Goal: Information Seeking & Learning: Check status

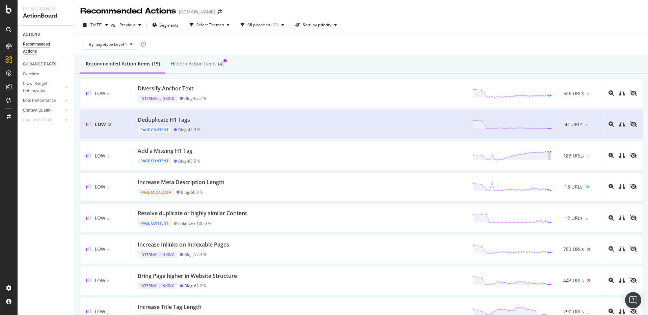
click at [363, 52] on div "By: pagetype Level 1" at bounding box center [361, 44] width 562 height 22
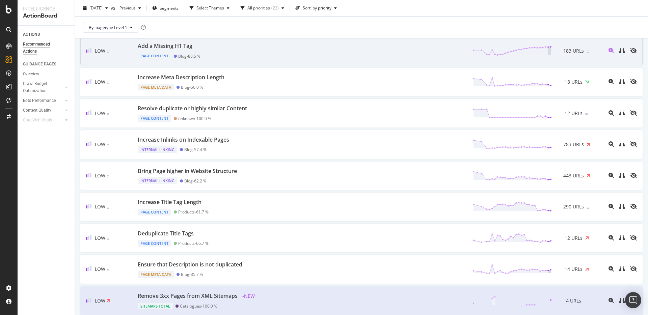
scroll to position [101, 0]
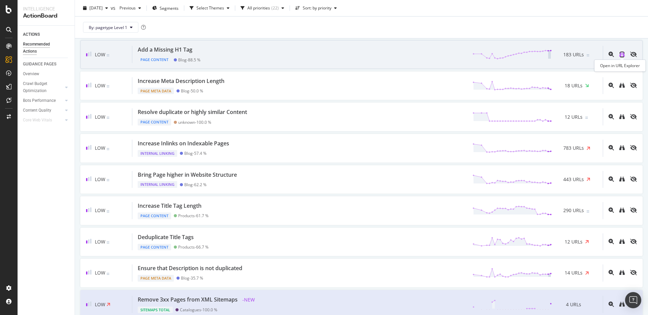
click at [619, 55] on icon "binoculars" at bounding box center [621, 54] width 5 height 5
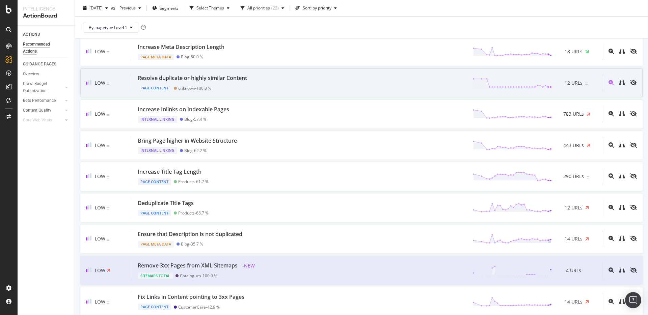
scroll to position [136, 0]
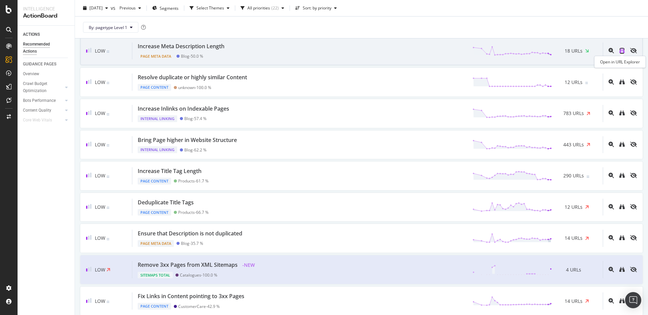
click at [620, 52] on icon "binoculars" at bounding box center [621, 50] width 5 height 5
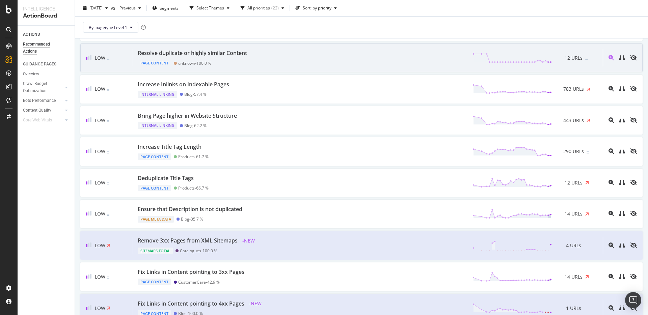
scroll to position [161, 0]
click at [620, 56] on icon "binoculars" at bounding box center [621, 56] width 5 height 5
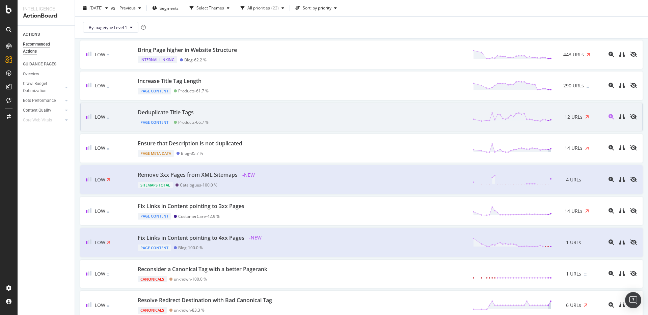
scroll to position [225, 0]
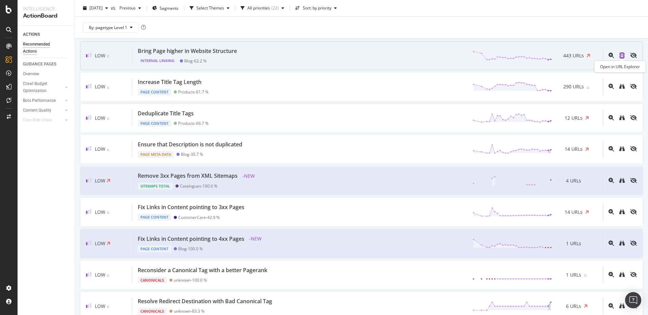
click at [620, 54] on icon "binoculars" at bounding box center [621, 55] width 5 height 5
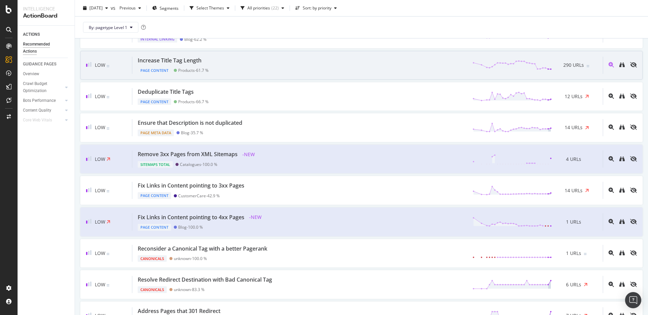
scroll to position [257, 0]
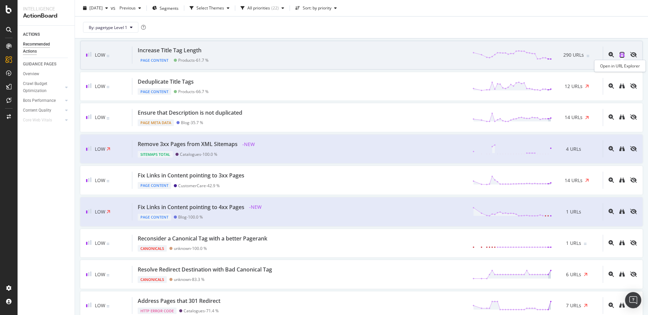
click at [624, 56] on icon "binoculars" at bounding box center [621, 54] width 5 height 5
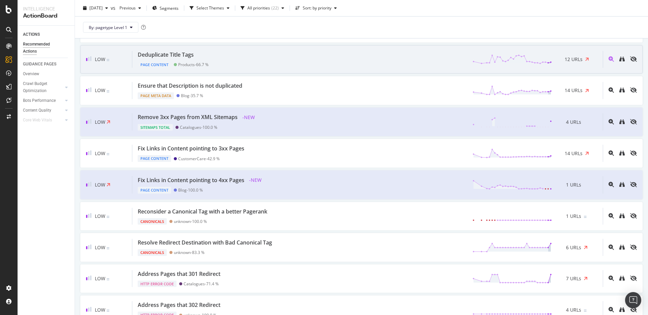
scroll to position [288, 0]
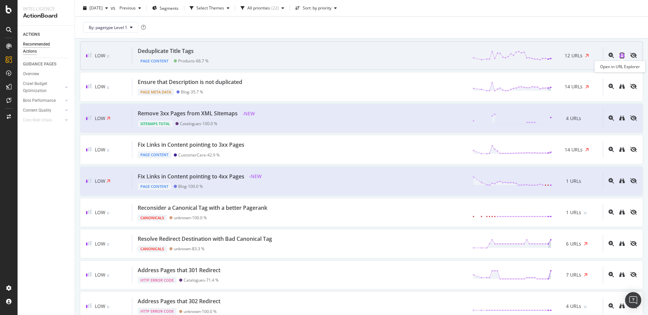
click at [621, 56] on icon "binoculars" at bounding box center [621, 55] width 5 height 5
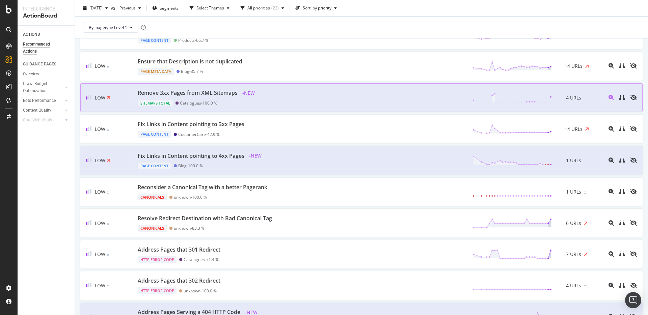
scroll to position [315, 0]
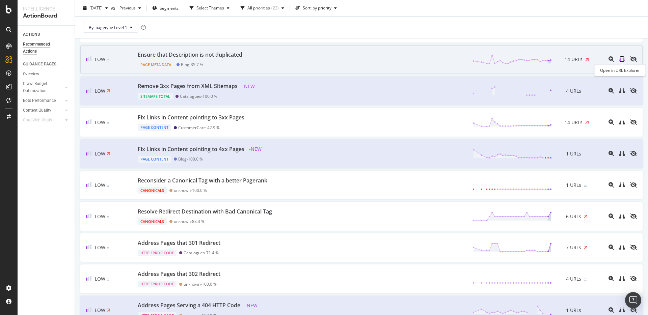
click at [621, 60] on icon "binoculars" at bounding box center [621, 58] width 5 height 5
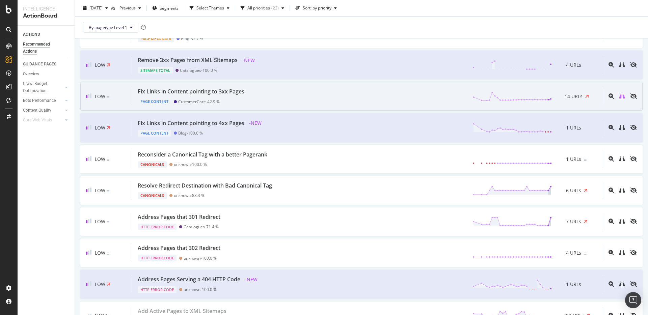
scroll to position [342, 0]
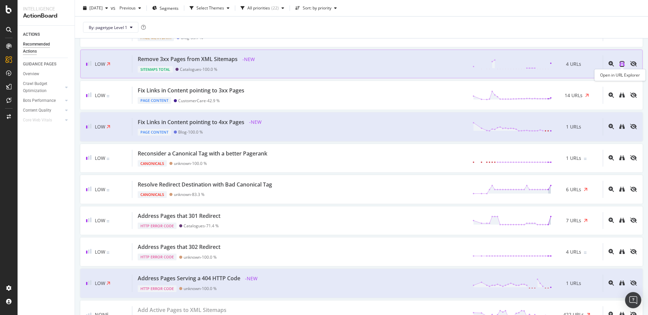
click at [623, 65] on icon "binoculars" at bounding box center [621, 63] width 5 height 5
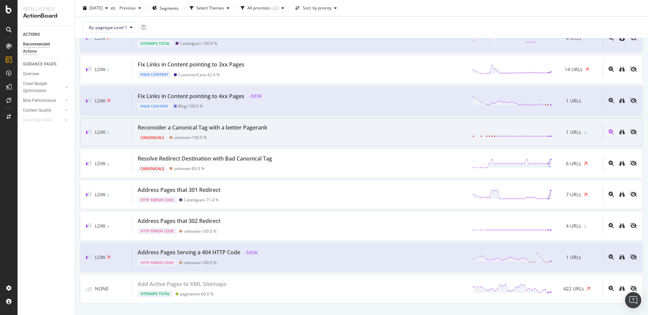
scroll to position [369, 0]
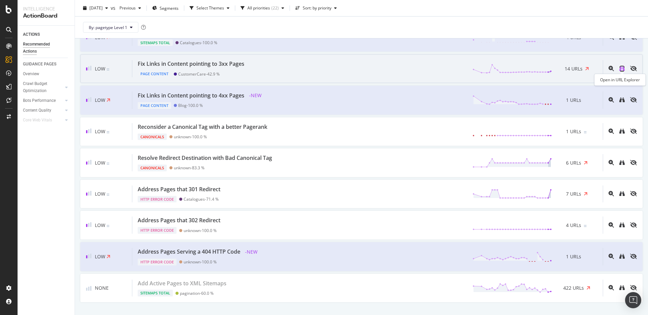
click at [622, 68] on icon "binoculars" at bounding box center [621, 68] width 5 height 5
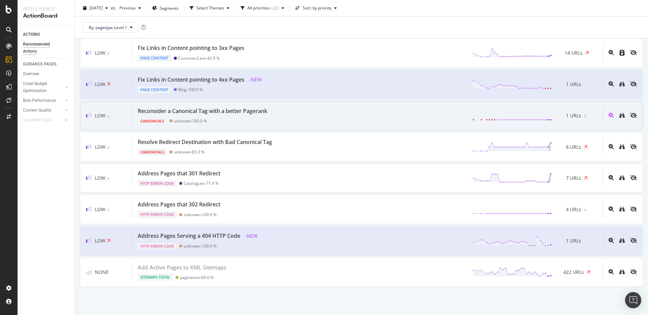
scroll to position [385, 0]
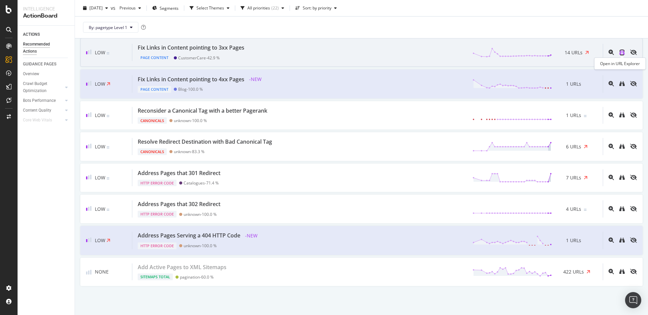
click at [619, 54] on icon "binoculars" at bounding box center [621, 52] width 5 height 5
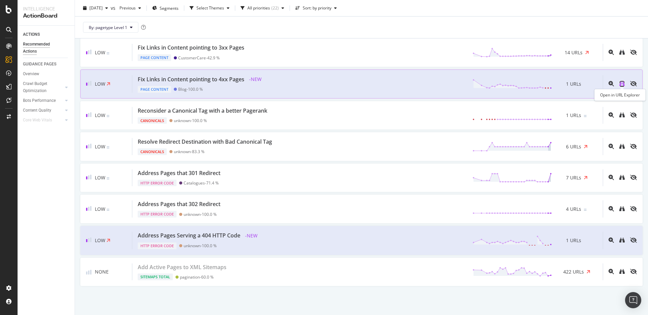
click at [623, 82] on icon "binoculars" at bounding box center [621, 83] width 5 height 5
click at [620, 83] on icon "binoculars" at bounding box center [621, 83] width 5 height 5
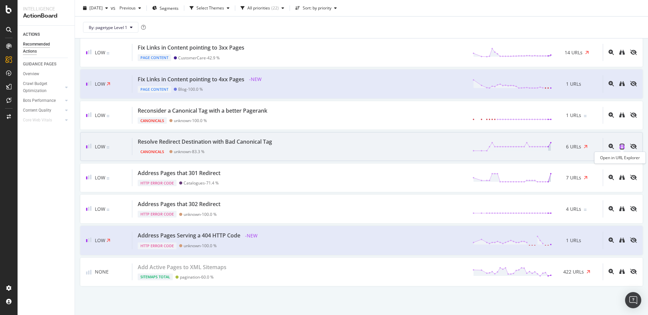
click at [623, 149] on icon "binoculars" at bounding box center [621, 146] width 5 height 5
click at [621, 145] on icon "binoculars" at bounding box center [621, 146] width 5 height 5
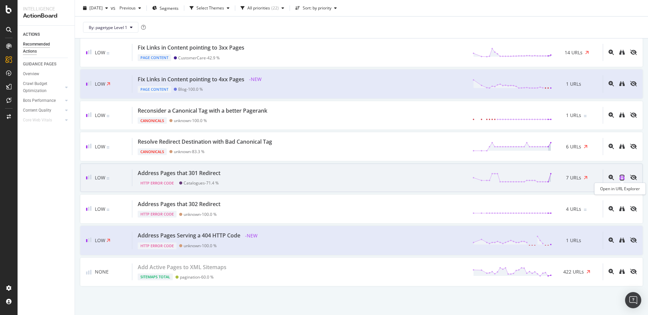
click at [620, 177] on icon "binoculars" at bounding box center [621, 177] width 5 height 5
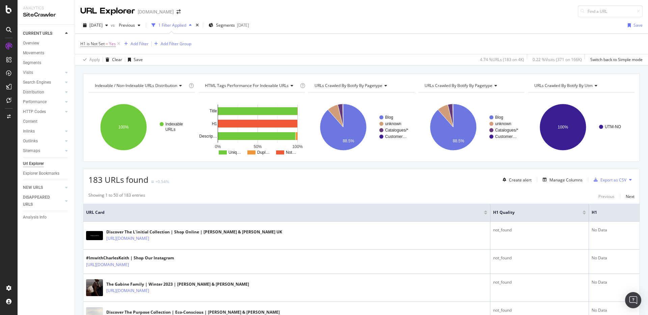
click at [372, 184] on div "183 URLs found +0.54% Create alert Manage Columns Export as CSV" at bounding box center [361, 177] width 556 height 17
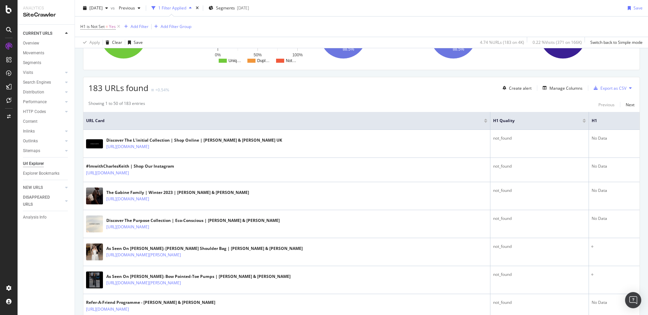
scroll to position [95, 0]
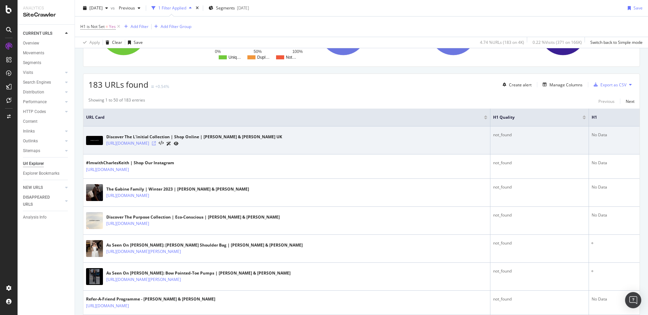
click at [156, 143] on icon at bounding box center [154, 143] width 4 height 4
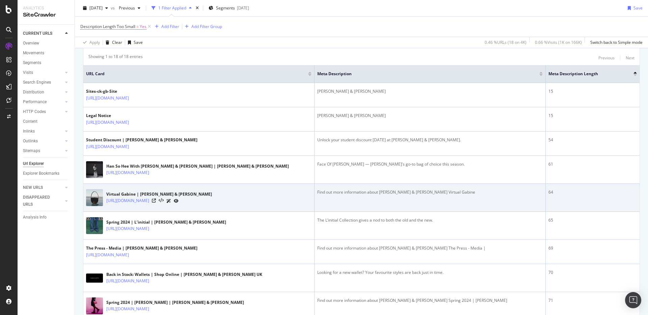
scroll to position [139, 0]
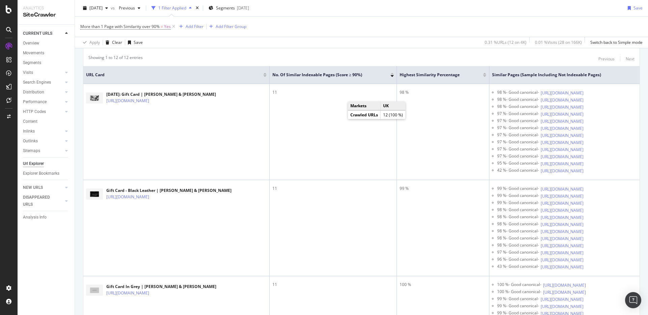
scroll to position [140, 0]
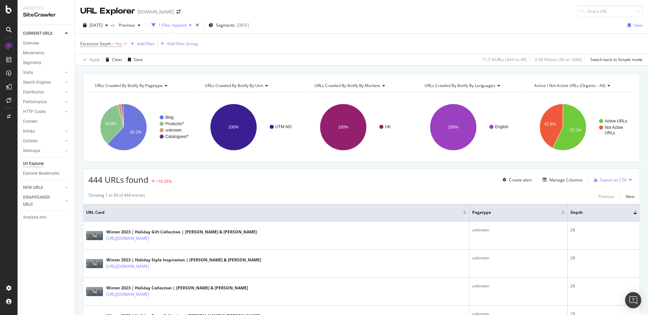
drag, startPoint x: 362, startPoint y: 164, endPoint x: 367, endPoint y: 164, distance: 4.4
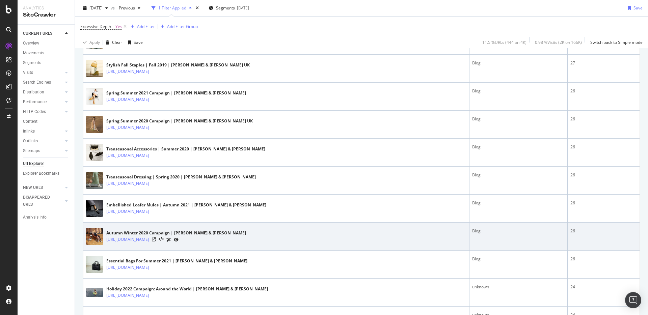
scroll to position [495, 0]
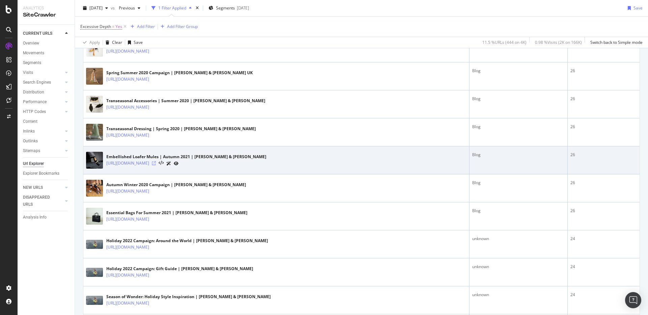
click at [156, 163] on icon at bounding box center [154, 163] width 4 height 4
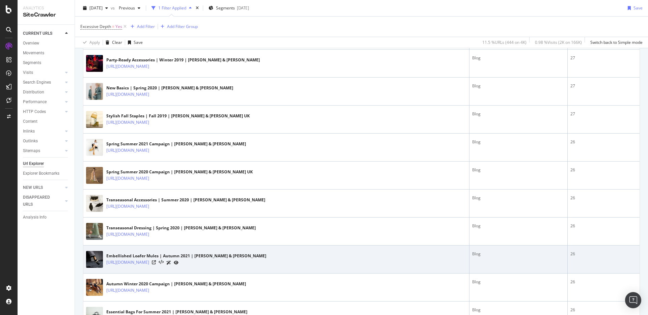
scroll to position [394, 0]
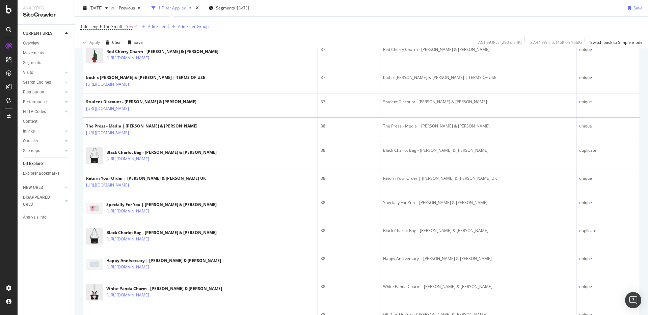
scroll to position [819, 0]
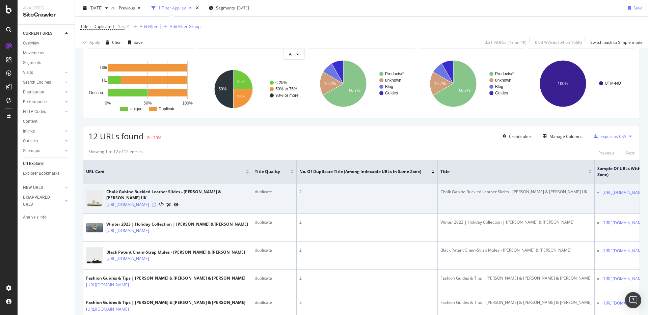
click at [156, 203] on icon at bounding box center [154, 205] width 4 height 4
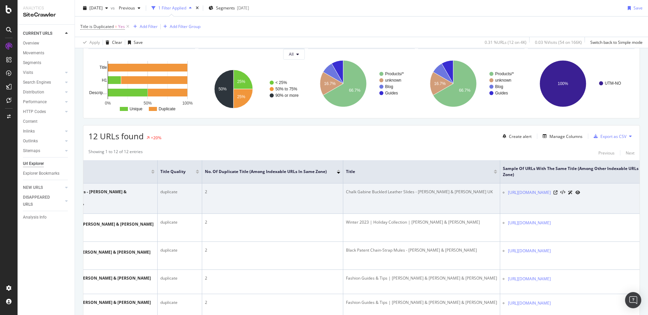
click at [600, 192] on div "https://www.charleskeith.co.uk/gb/SL1-71720082-2_CHALK.html" at bounding box center [587, 192] width 158 height 7
click at [601, 192] on div "https://www.charleskeith.co.uk/gb/SL1-71720082-2_CHALK.html" at bounding box center [587, 192] width 158 height 7
click at [558, 192] on icon at bounding box center [556, 193] width 4 height 4
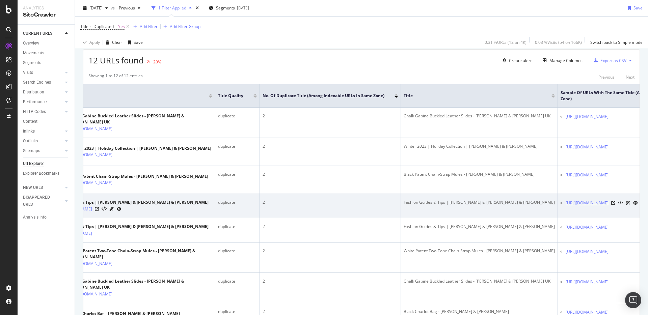
scroll to position [0, 0]
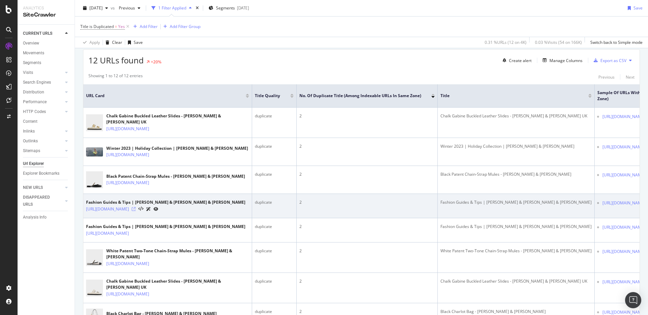
click at [136, 211] on icon at bounding box center [134, 209] width 4 height 4
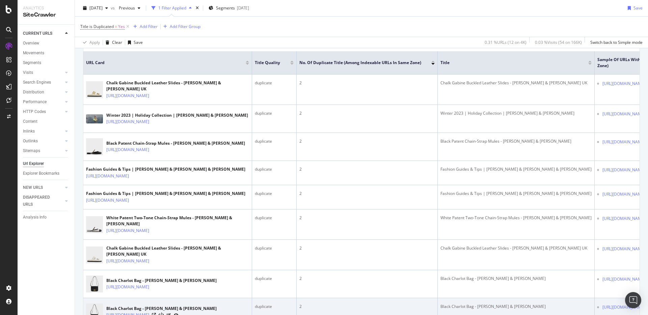
scroll to position [153, 0]
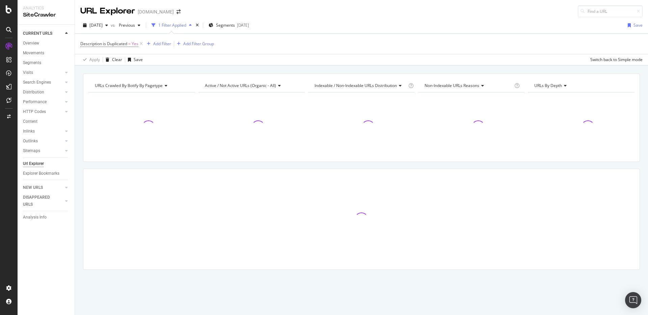
click at [276, 57] on div "Apply Clear Save Switch back to Simple mode" at bounding box center [361, 59] width 573 height 11
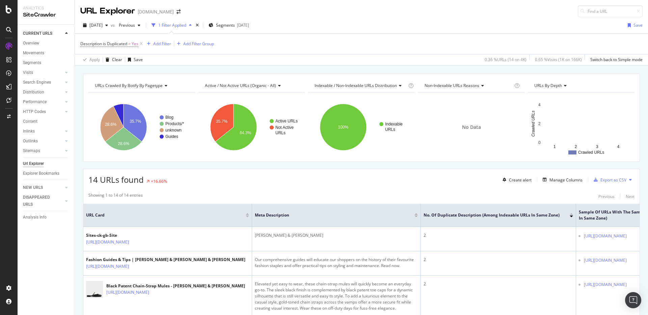
scroll to position [3, 0]
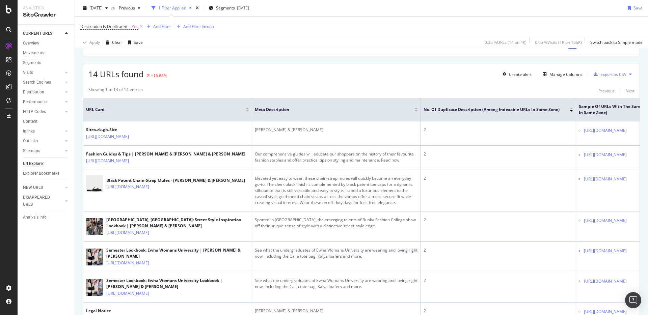
scroll to position [102, 0]
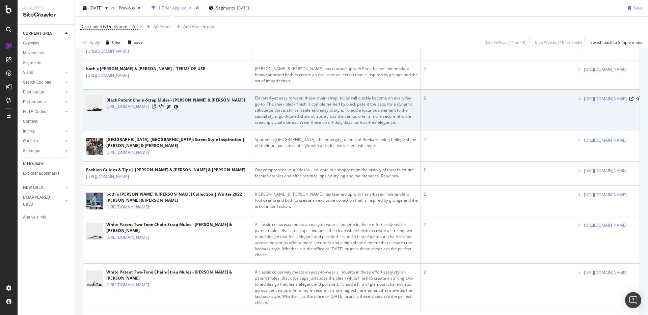
scroll to position [221, 0]
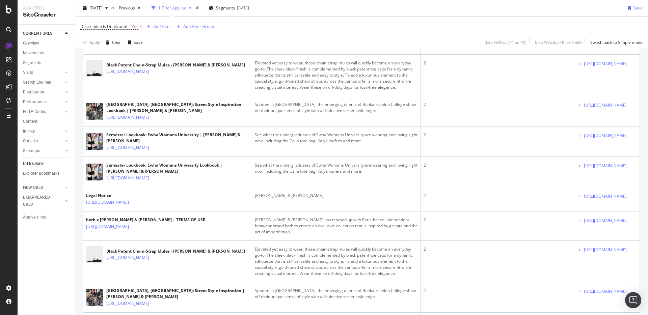
click at [79, 120] on div "URLs Crawled By Botify By pagetype Chart (by Value) Table Expand Export as CSV …" at bounding box center [361, 177] width 573 height 649
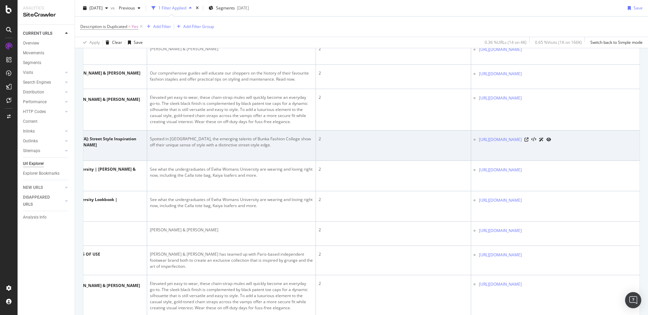
scroll to position [0, 0]
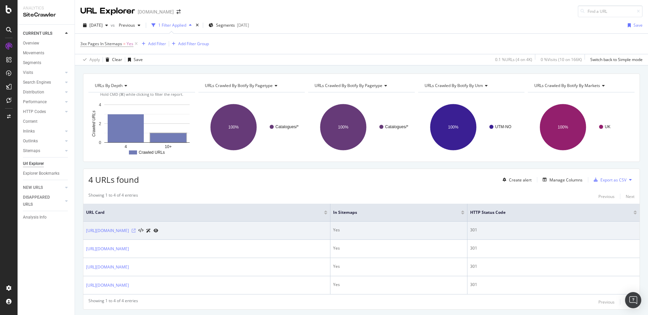
click at [136, 232] on icon at bounding box center [134, 231] width 4 height 4
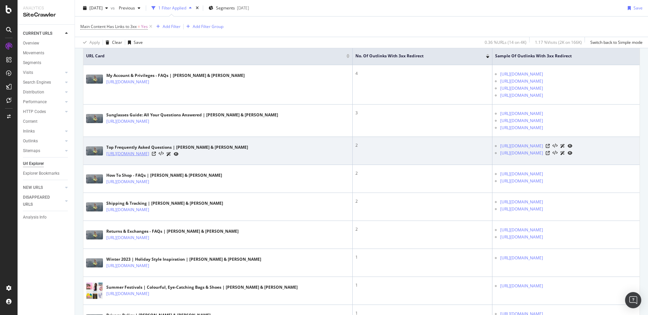
scroll to position [157, 0]
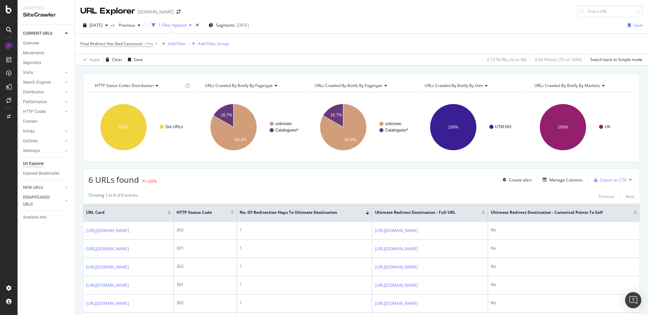
click at [378, 53] on div "Final Redirect Has Bad Canonical = Yes Add Filter Add Filter Group" at bounding box center [361, 44] width 562 height 20
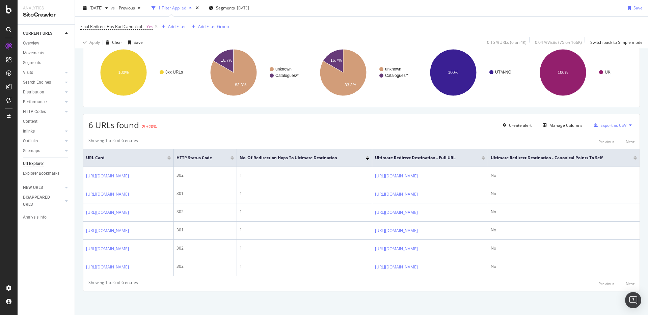
scroll to position [54, 0]
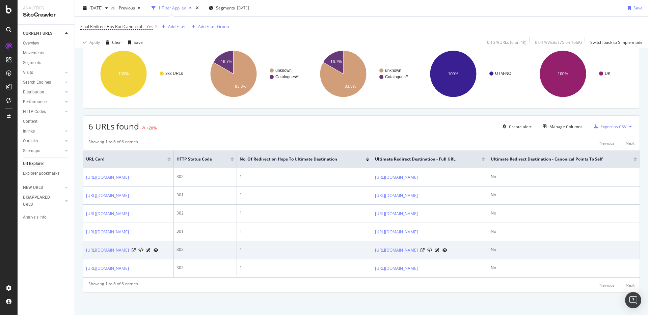
scroll to position [55, 0]
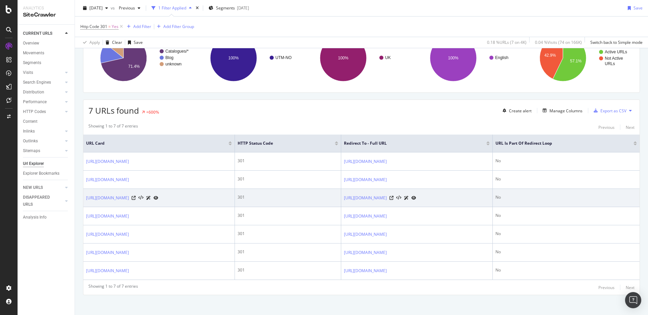
scroll to position [73, 0]
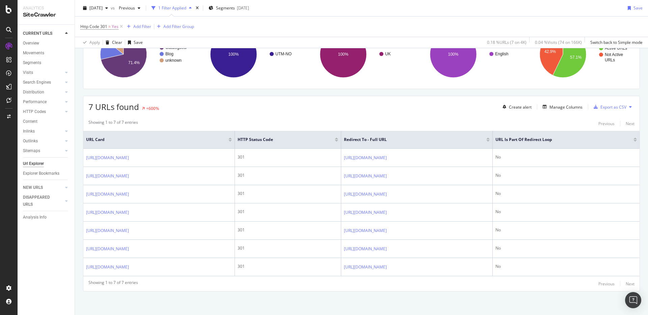
click at [441, 119] on div "Showing 1 to 7 of 7 entries Previous Next" at bounding box center [361, 123] width 556 height 8
